Goal: Task Accomplishment & Management: Use online tool/utility

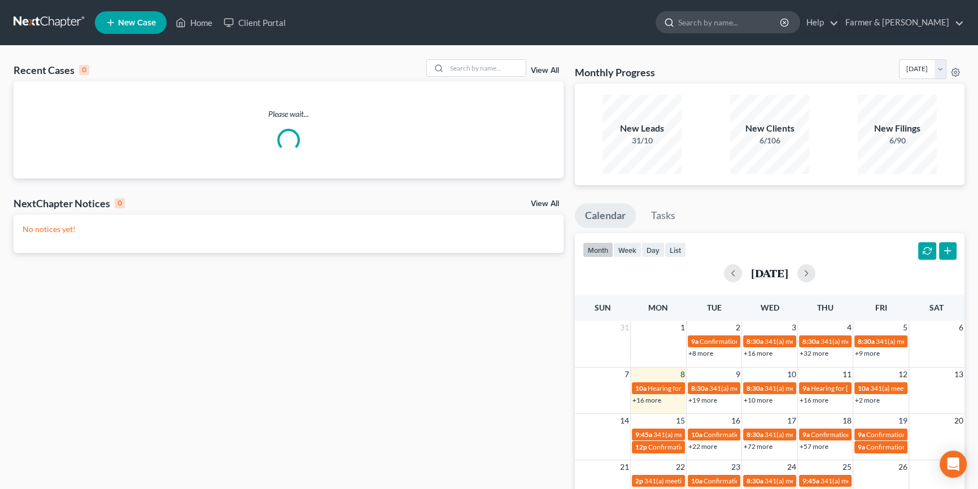
click at [755, 20] on input "search" at bounding box center [729, 22] width 103 height 21
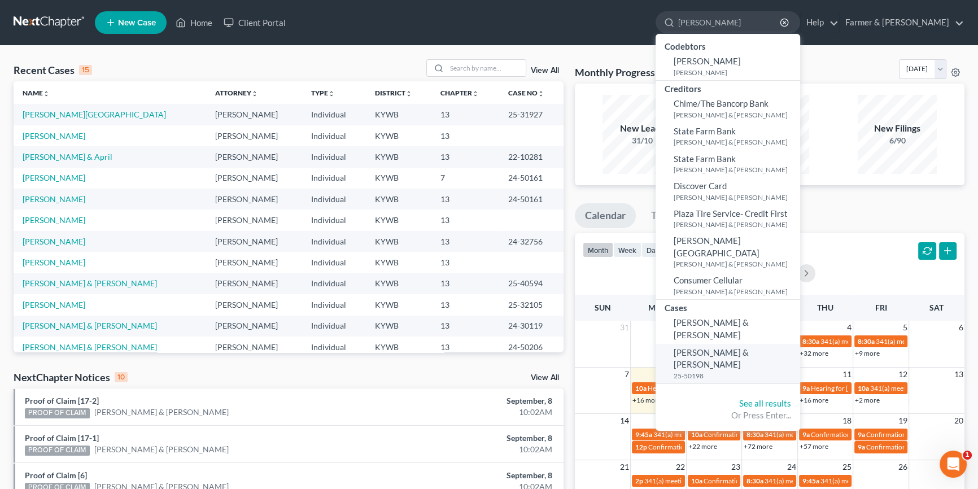
type input "[PERSON_NAME]"
click at [749, 347] on span "[PERSON_NAME] & [PERSON_NAME]" at bounding box center [711, 358] width 75 height 22
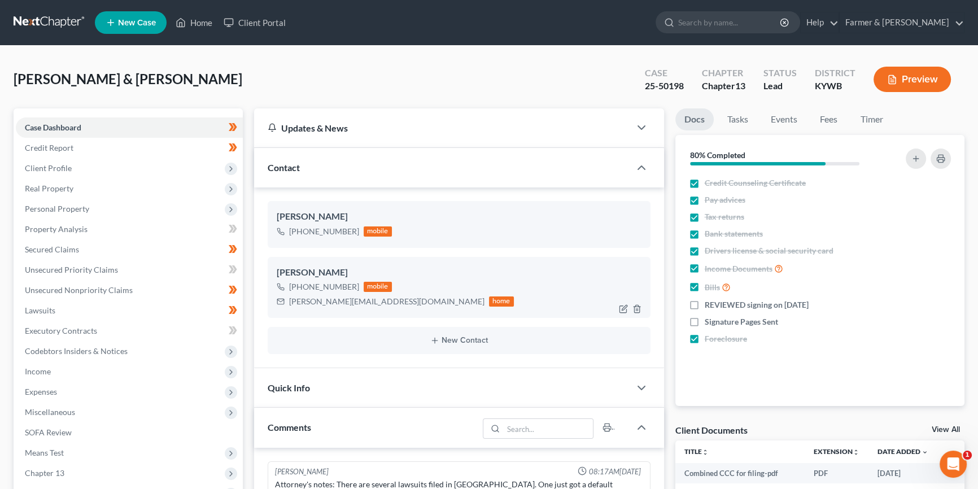
scroll to position [328, 0]
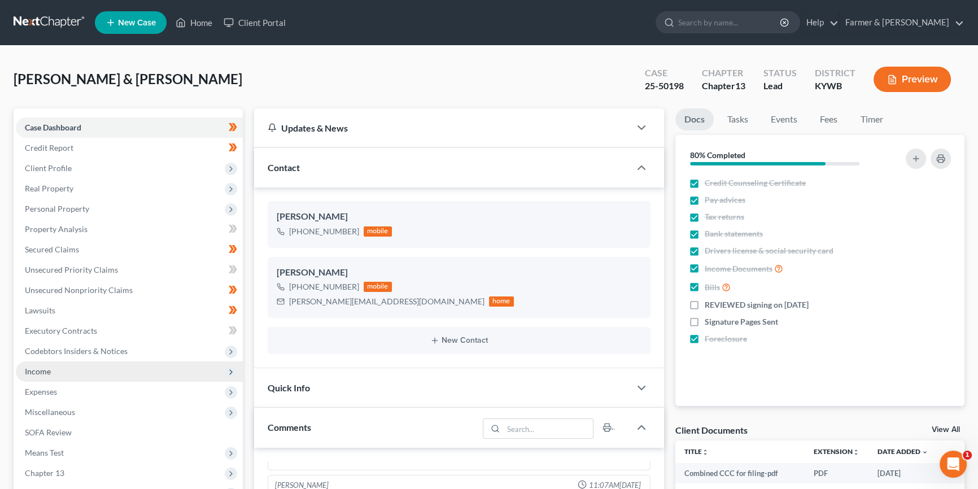
click at [72, 370] on span "Income" at bounding box center [129, 371] width 227 height 20
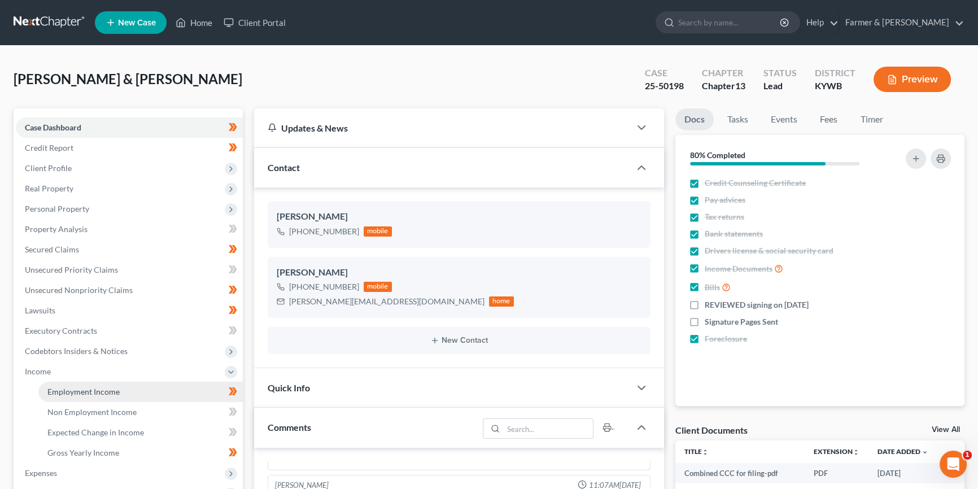
click at [85, 392] on span "Employment Income" at bounding box center [83, 392] width 72 height 10
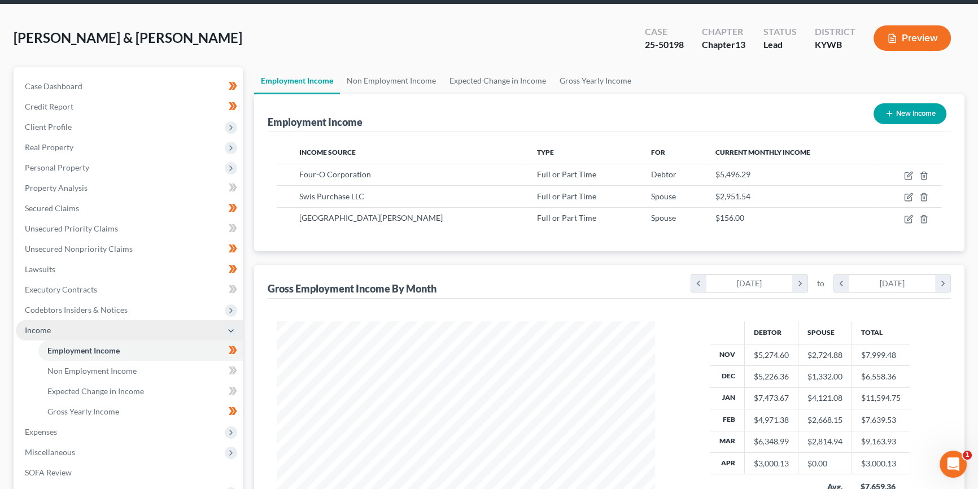
scroll to position [51, 0]
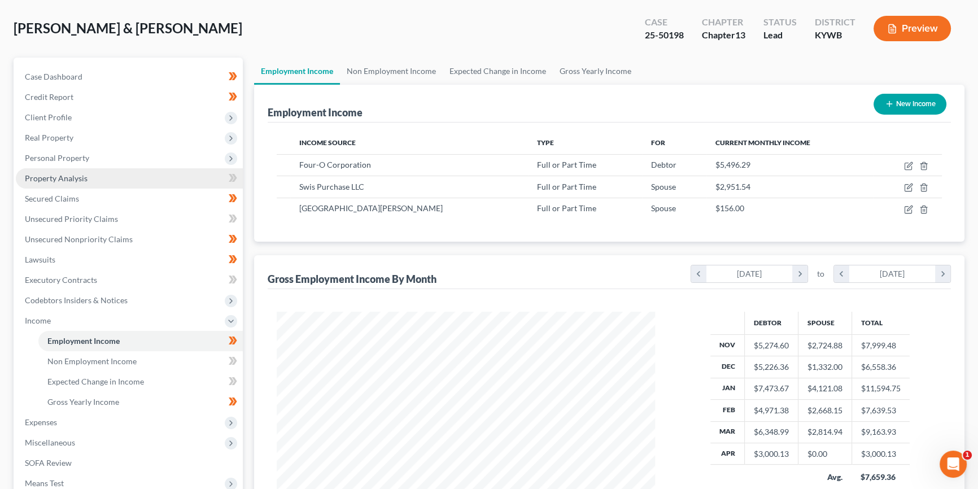
click at [73, 177] on span "Property Analysis" at bounding box center [56, 178] width 63 height 10
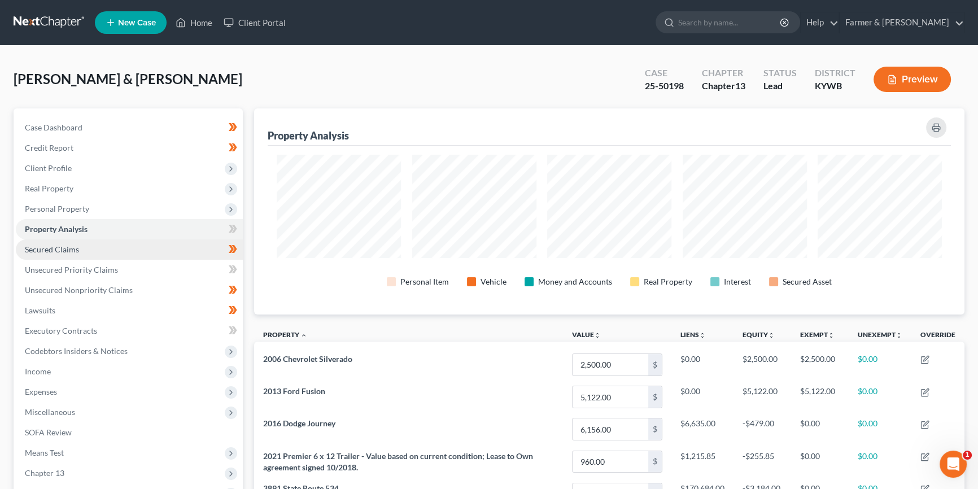
click at [56, 246] on span "Secured Claims" at bounding box center [52, 249] width 54 height 10
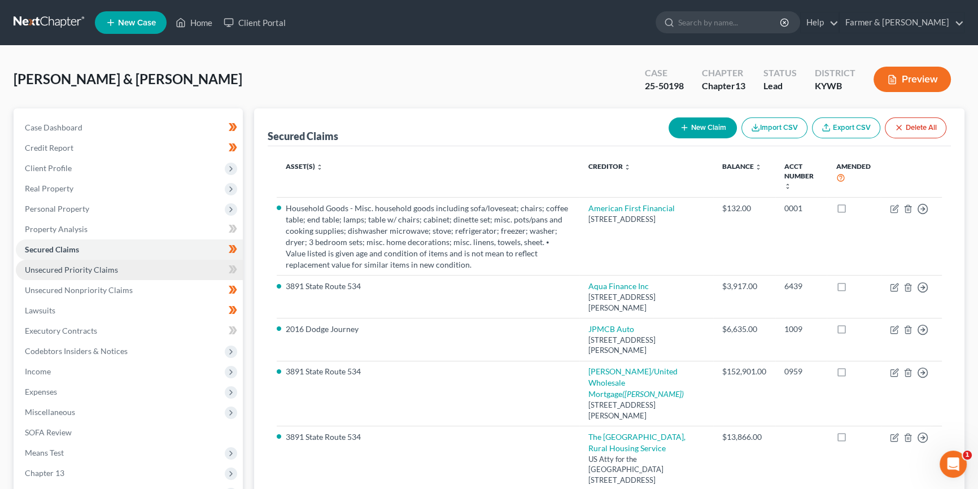
click at [66, 269] on span "Unsecured Priority Claims" at bounding box center [71, 270] width 93 height 10
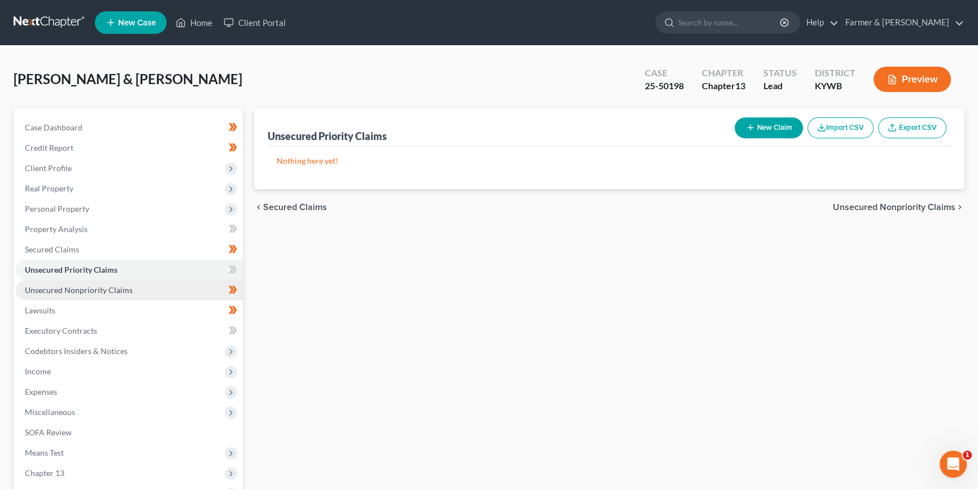
click at [68, 291] on span "Unsecured Nonpriority Claims" at bounding box center [79, 290] width 108 height 10
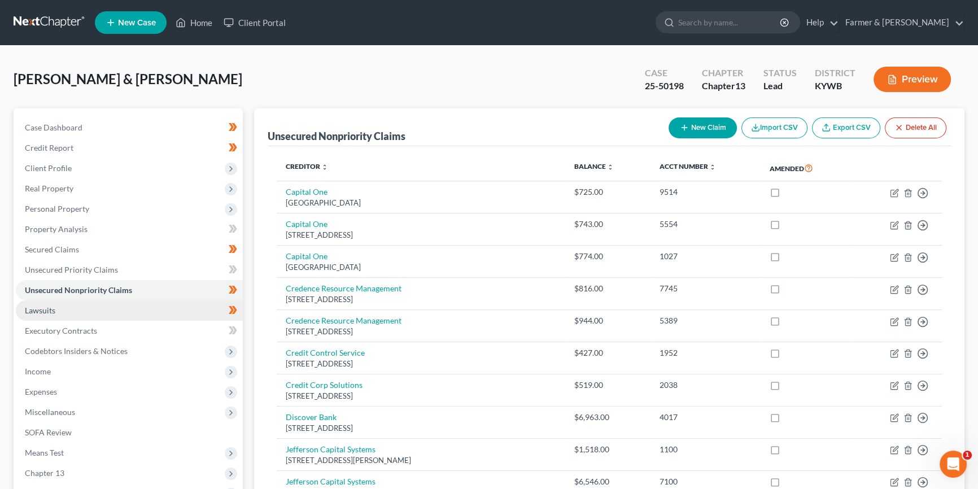
click at [50, 311] on span "Lawsuits" at bounding box center [40, 310] width 30 height 10
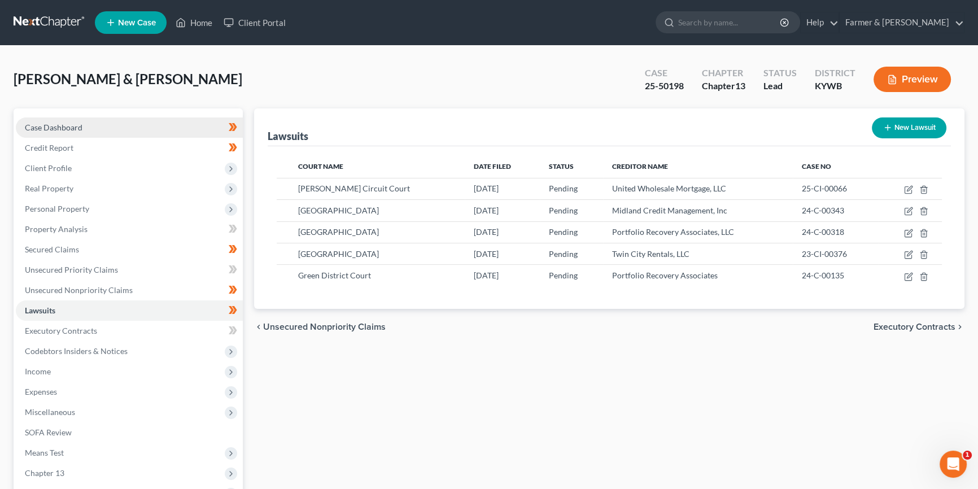
click at [90, 125] on link "Case Dashboard" at bounding box center [129, 127] width 227 height 20
